Goal: Information Seeking & Learning: Learn about a topic

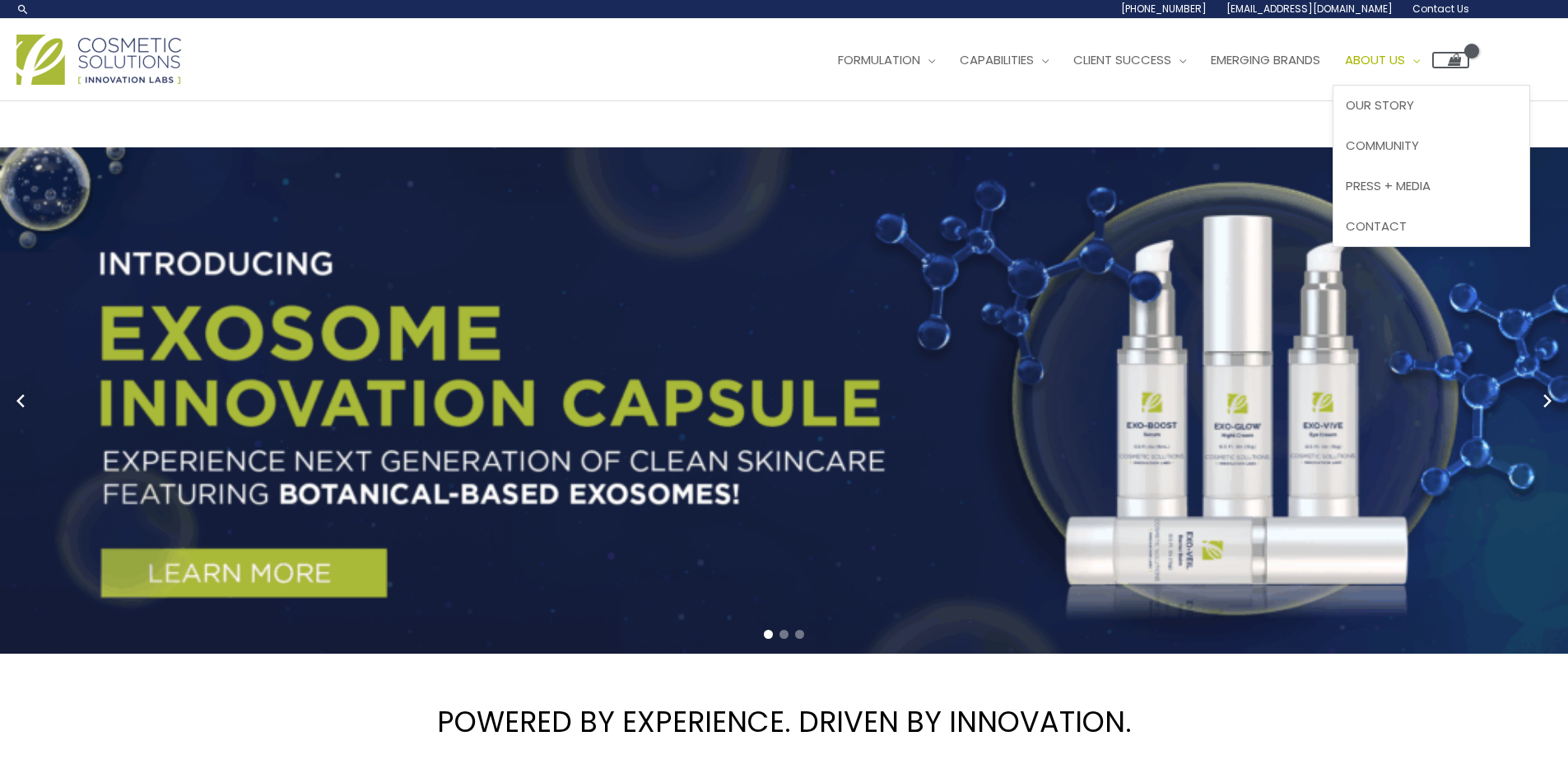
click at [1345, 68] on span "About Us" at bounding box center [1375, 60] width 60 height 18
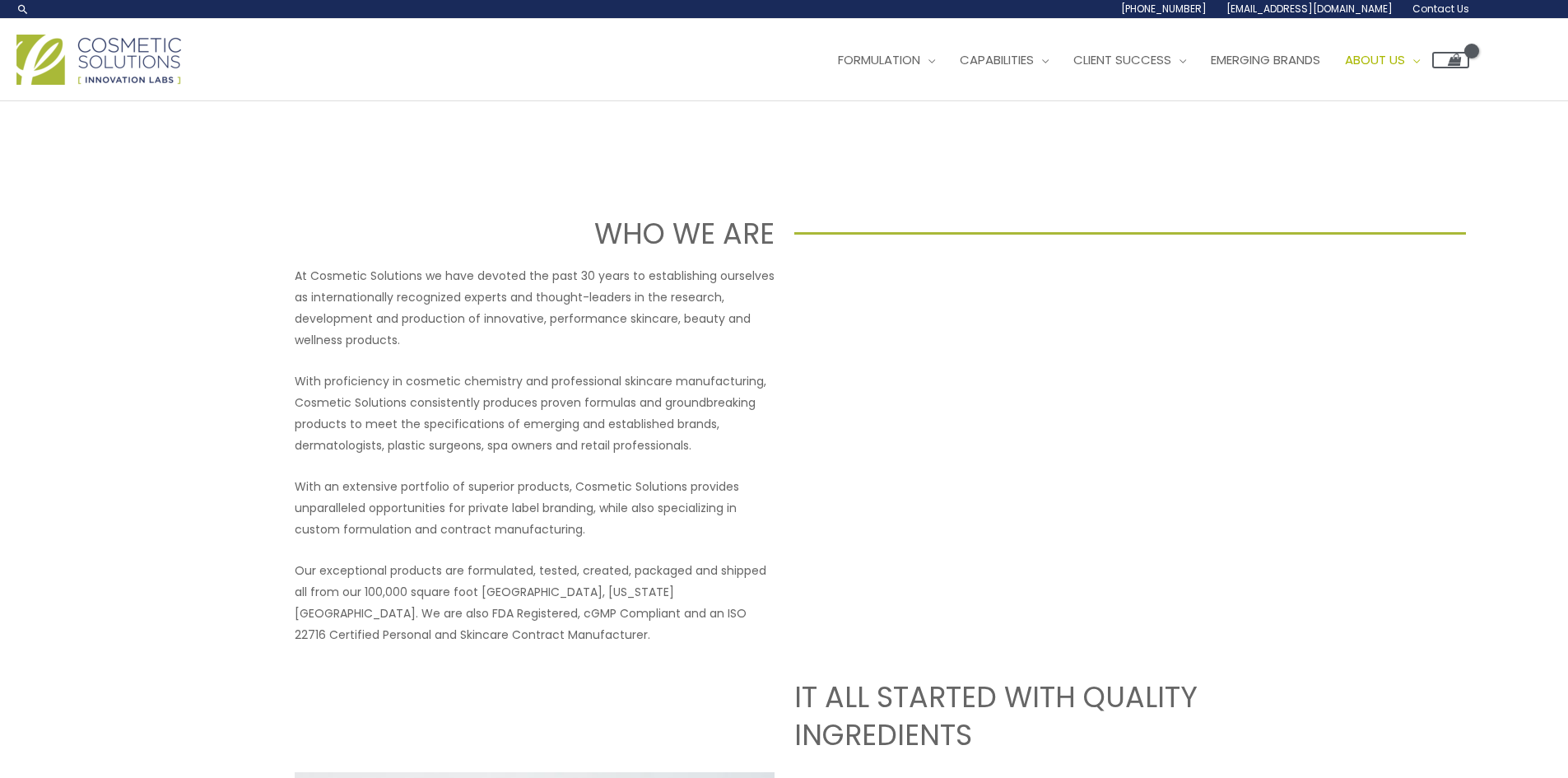
scroll to position [165, 0]
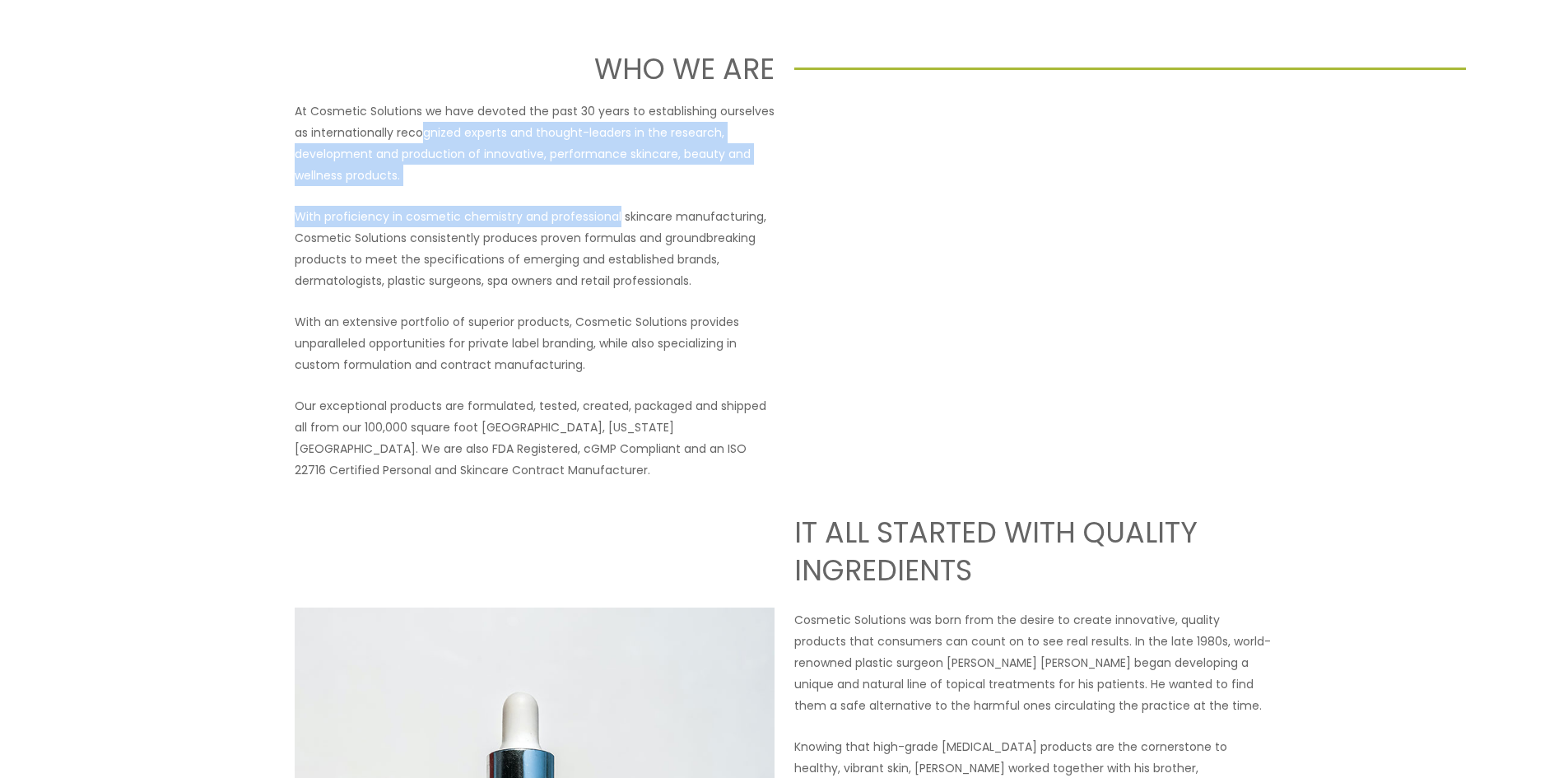
drag, startPoint x: 423, startPoint y: 517, endPoint x: 617, endPoint y: 582, distance: 204.6
click at [617, 481] on div "At Cosmetic Solutions we have devoted the past 30 years to establishing ourselv…" at bounding box center [535, 290] width 480 height 381
click at [528, 481] on div "At Cosmetic Solutions we have devoted the past 30 years to establishing ourselv…" at bounding box center [535, 290] width 480 height 381
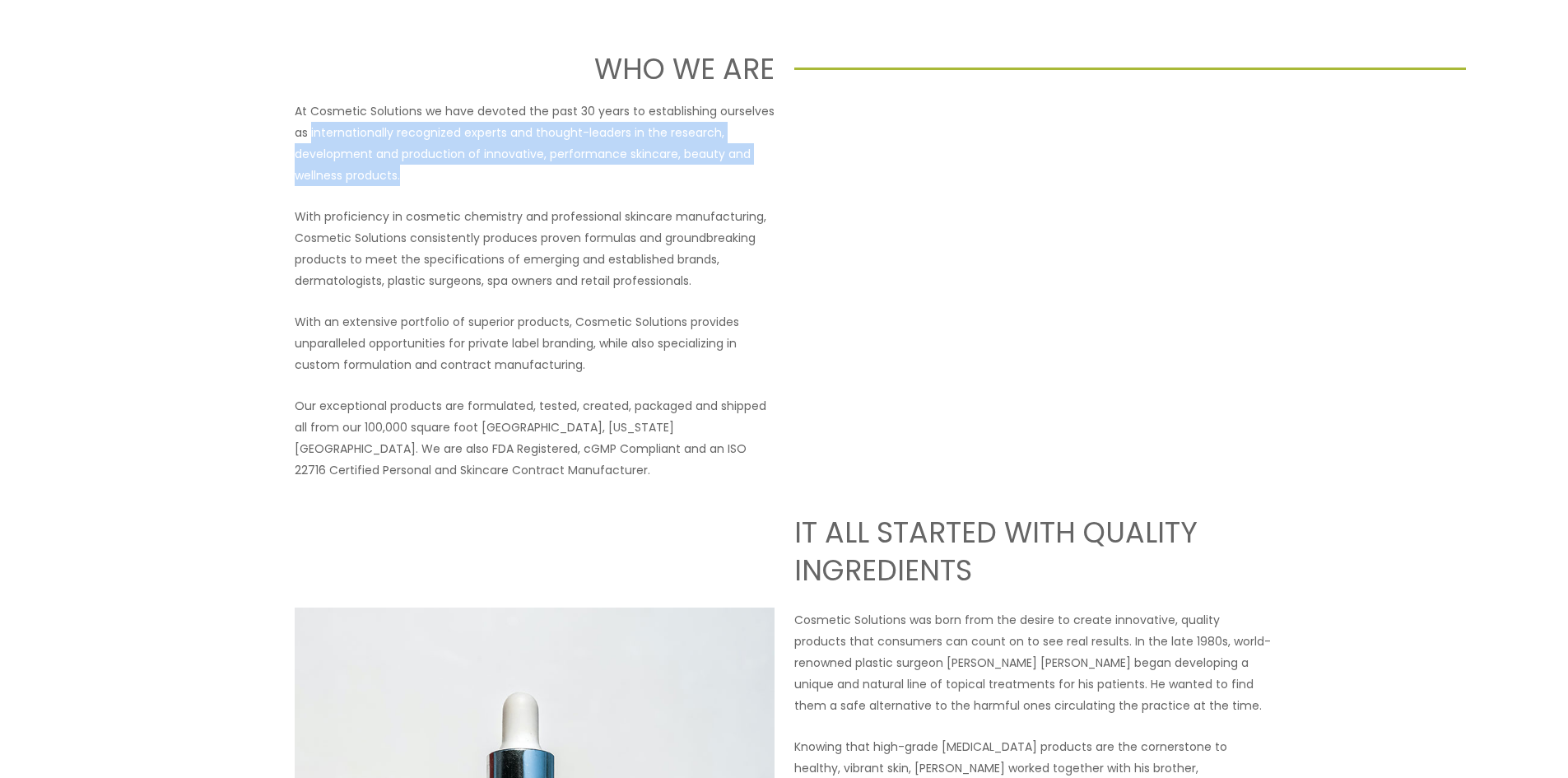
drag, startPoint x: 311, startPoint y: 517, endPoint x: 487, endPoint y: 551, distance: 179.3
click at [487, 186] on p "At Cosmetic Solutions we have devoted the past 30 years to establishing ourselv…" at bounding box center [535, 143] width 480 height 86
copy p "internationally recognized experts and thought-leaders in the research, develop…"
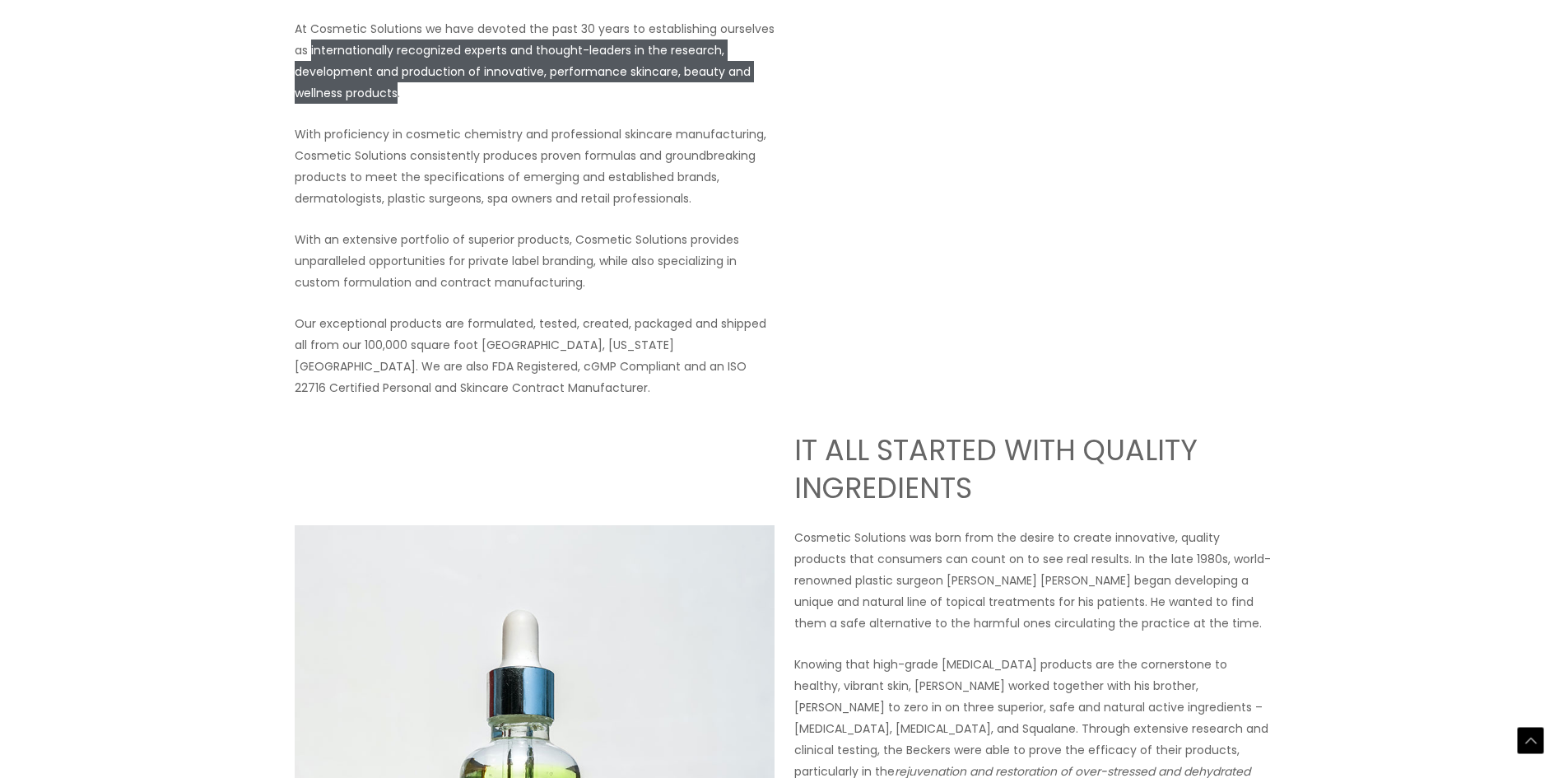
scroll to position [329, 0]
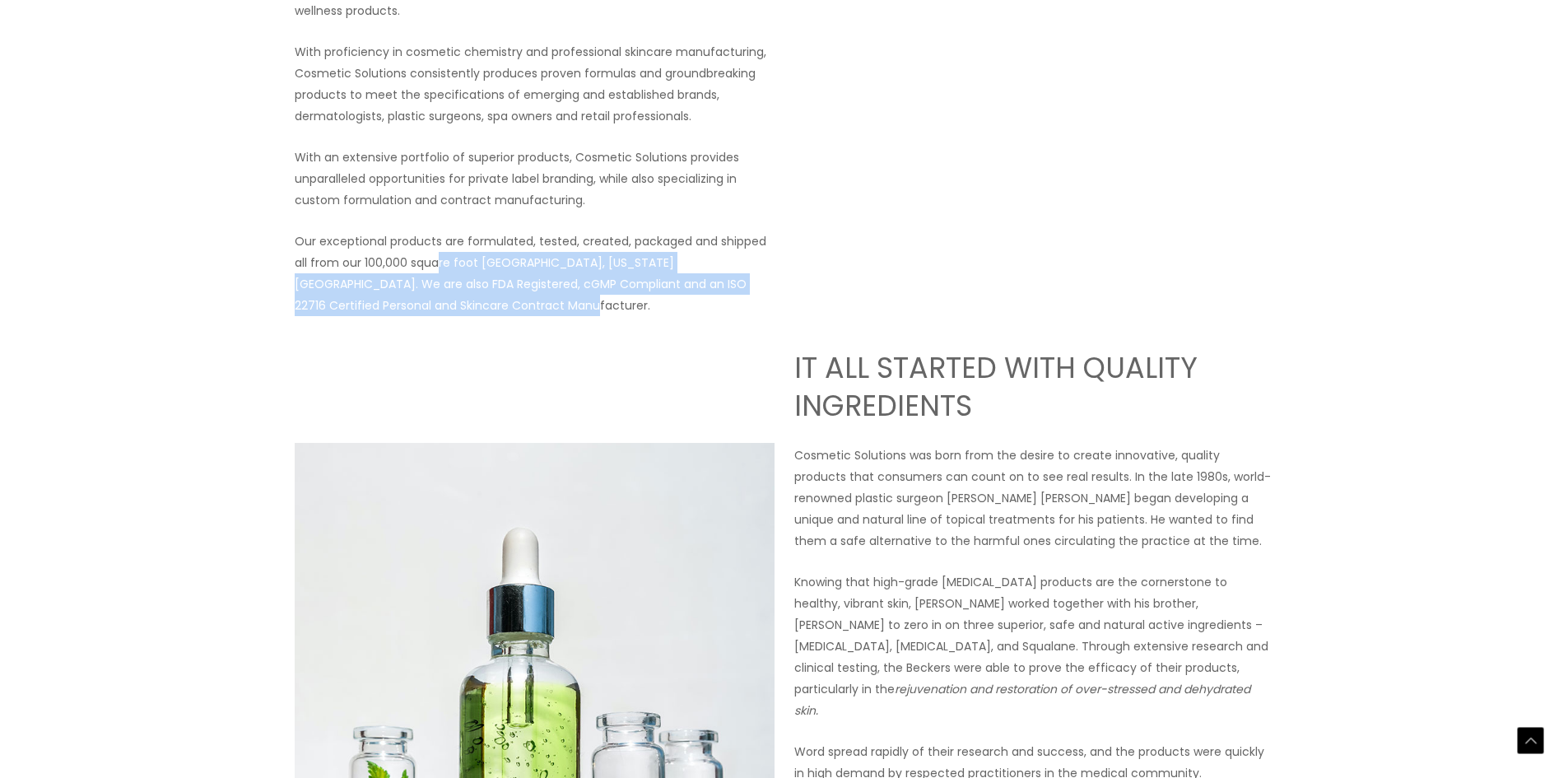
drag, startPoint x: 438, startPoint y: 635, endPoint x: 634, endPoint y: 676, distance: 200.2
click at [634, 316] on p "Our exceptional products are formulated, tested, created, packaged and shipped …" at bounding box center [535, 273] width 480 height 86
click at [637, 316] on p "Our exceptional products are formulated, tested, created, packaged and shipped …" at bounding box center [535, 273] width 480 height 86
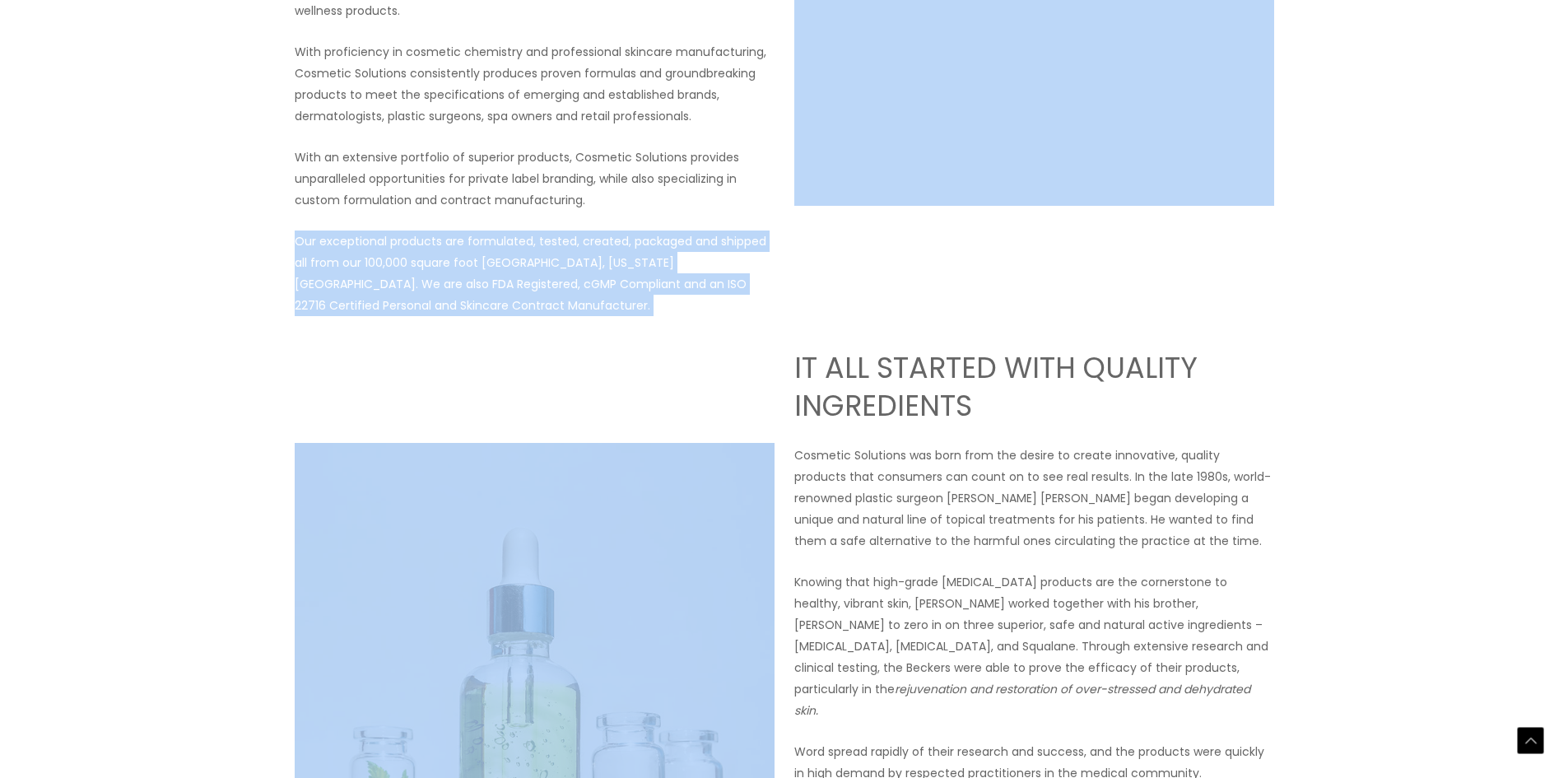
drag, startPoint x: 285, startPoint y: 623, endPoint x: 632, endPoint y: 701, distance: 355.7
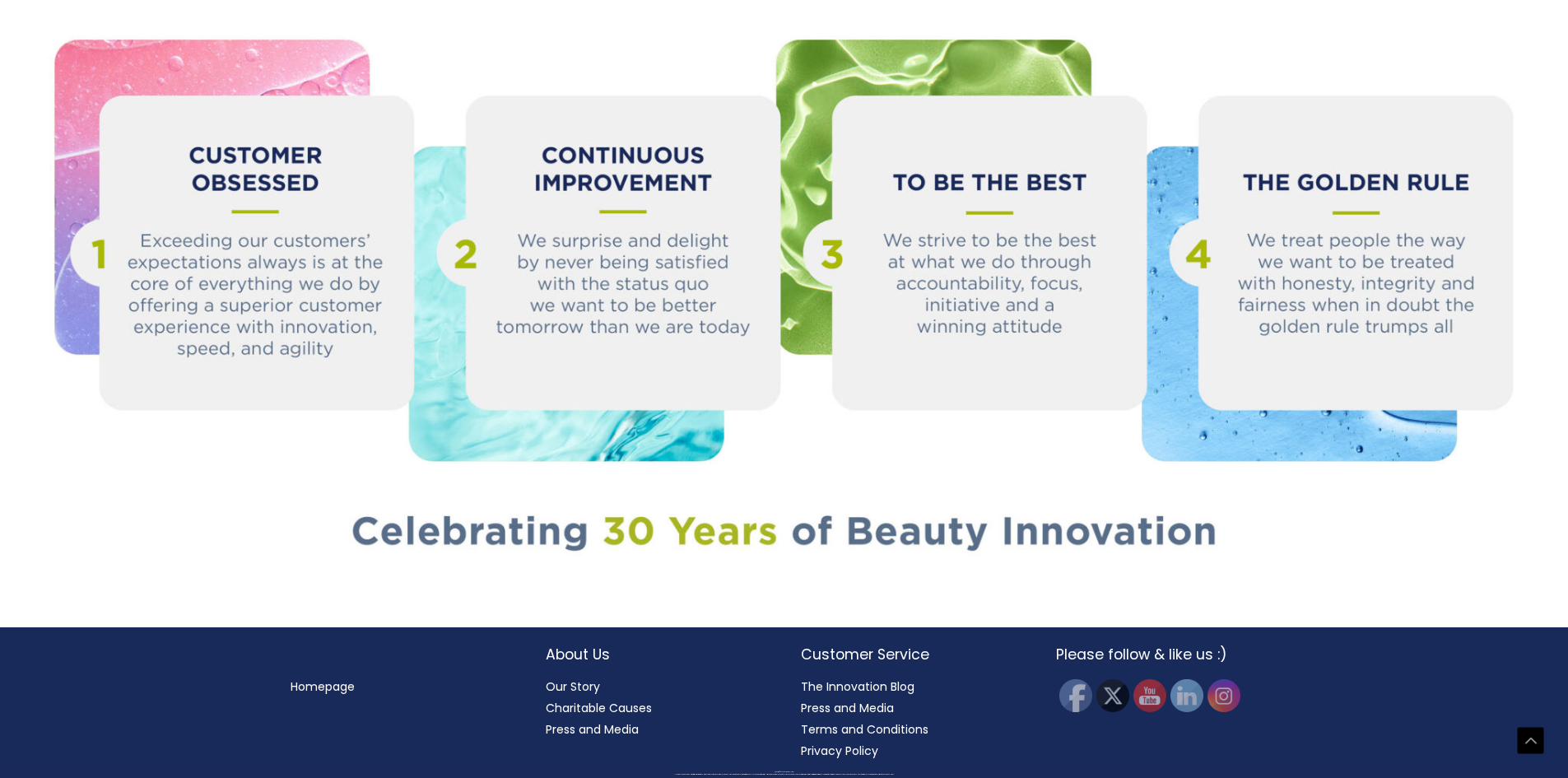
scroll to position [2194, 0]
